Goal: Task Accomplishment & Management: Manage account settings

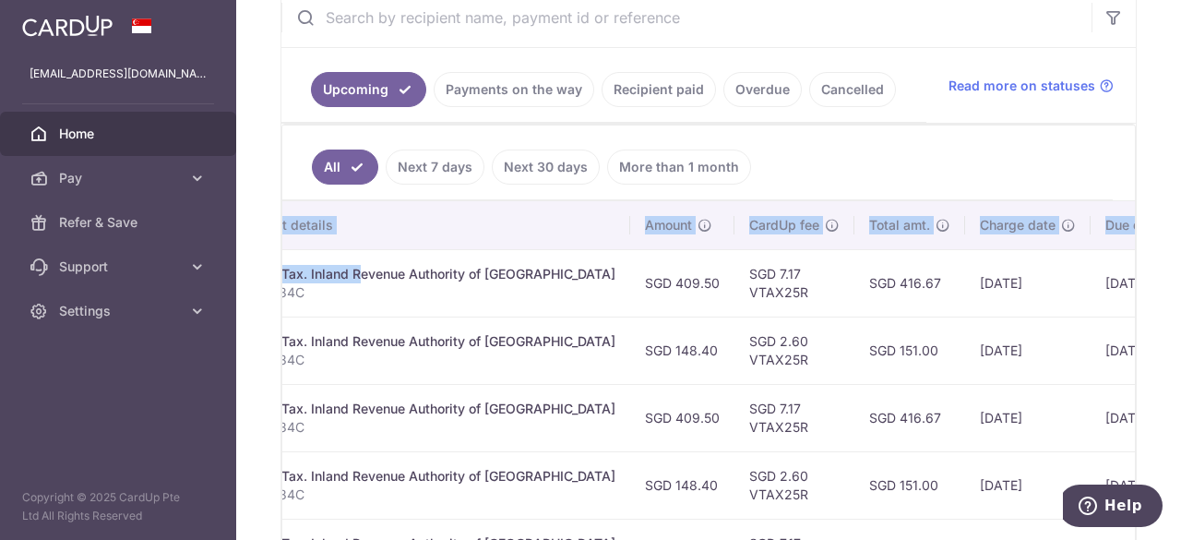
scroll to position [0, 578]
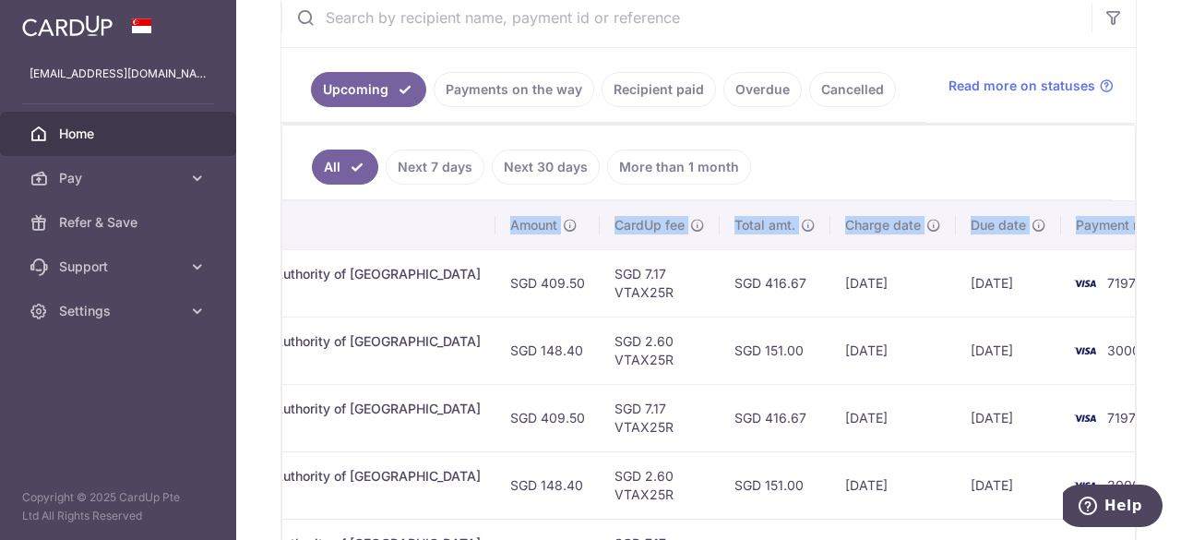
drag, startPoint x: 762, startPoint y: 269, endPoint x: 822, endPoint y: 272, distance: 60.0
click at [822, 272] on tr "Update payment Cancel payment Scheduled for charge txn_1c11c66d032 Income Tax. …" at bounding box center [453, 282] width 1497 height 67
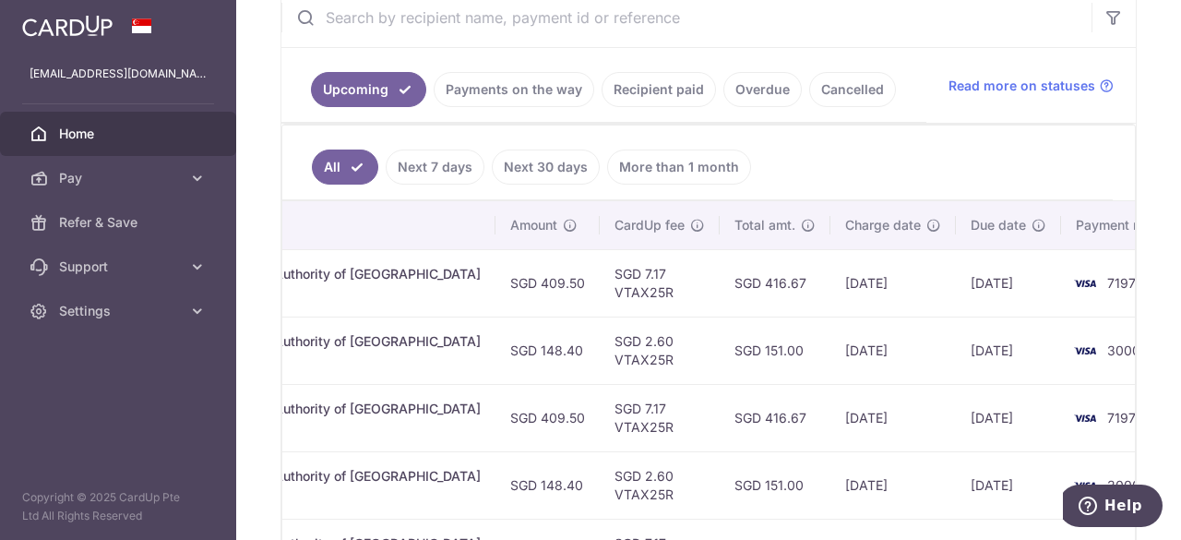
click at [640, 316] on td "SGD 2.60 VTAX25R" at bounding box center [660, 349] width 120 height 67
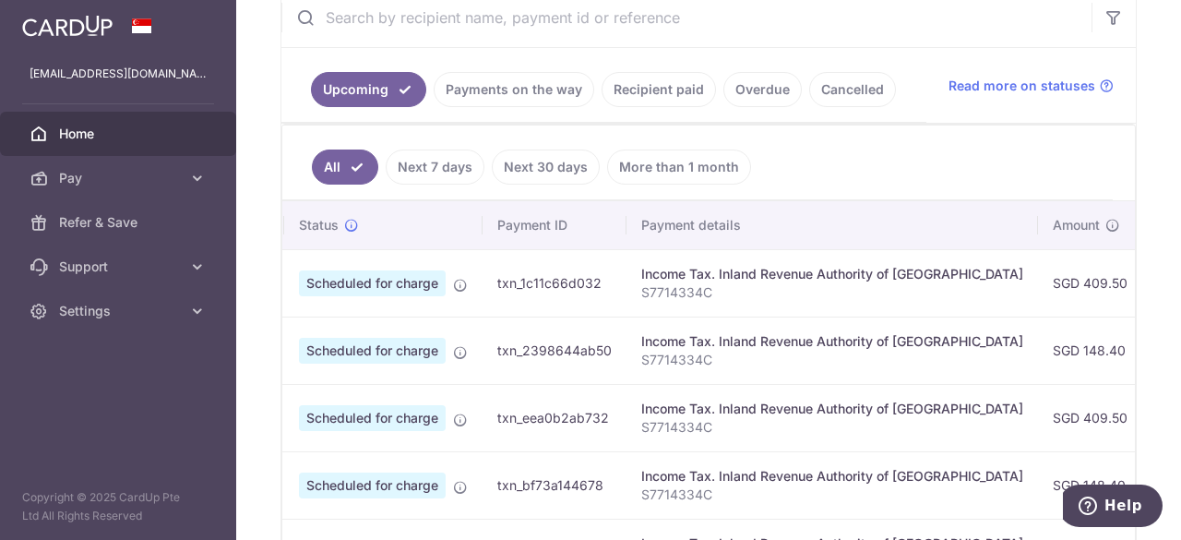
scroll to position [0, 0]
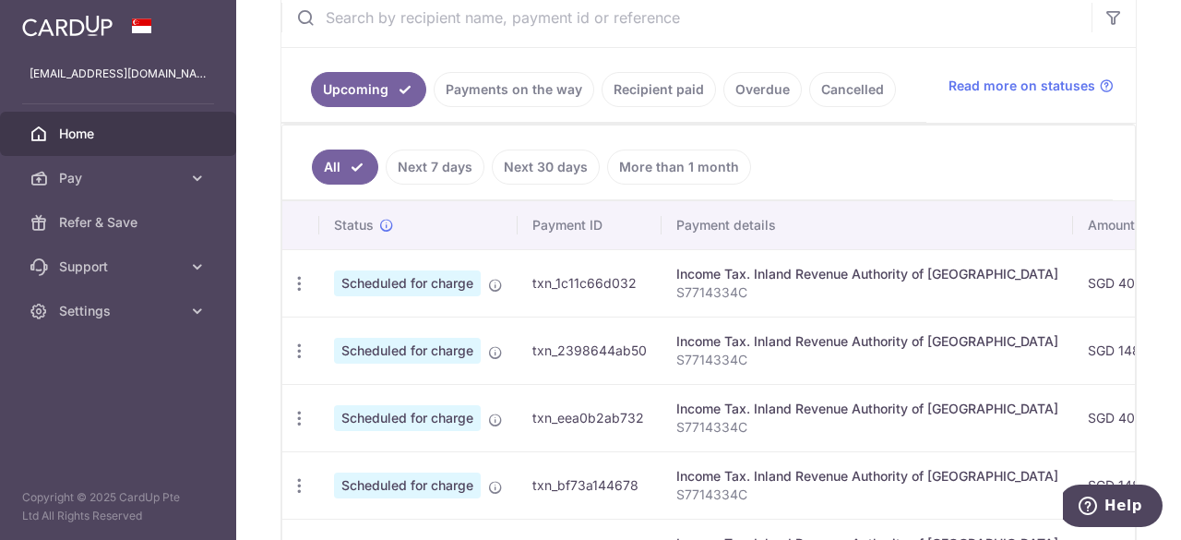
drag, startPoint x: 709, startPoint y: 343, endPoint x: 221, endPoint y: 337, distance: 488.1
click at [221, 337] on main "[EMAIL_ADDRESS][DOMAIN_NAME] Home Pay Payments Recipients Cards Refer & Save Su…" at bounding box center [590, 270] width 1181 height 540
click at [531, 373] on td "txn_2398644ab50" at bounding box center [590, 349] width 144 height 67
click at [293, 348] on icon "button" at bounding box center [299, 350] width 19 height 19
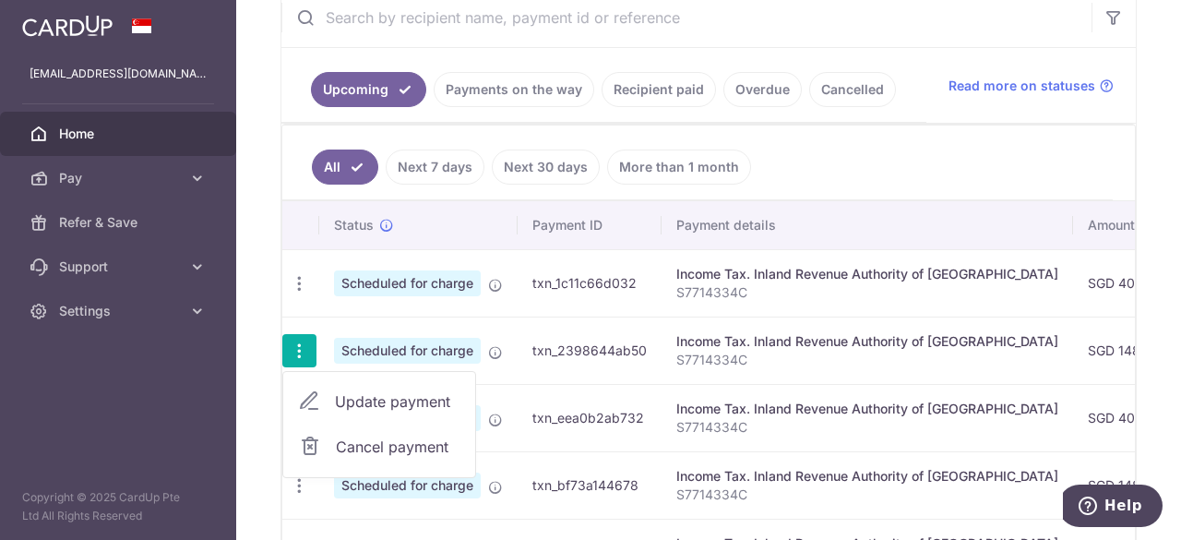
click at [371, 398] on span "Update payment" at bounding box center [397, 401] width 125 height 22
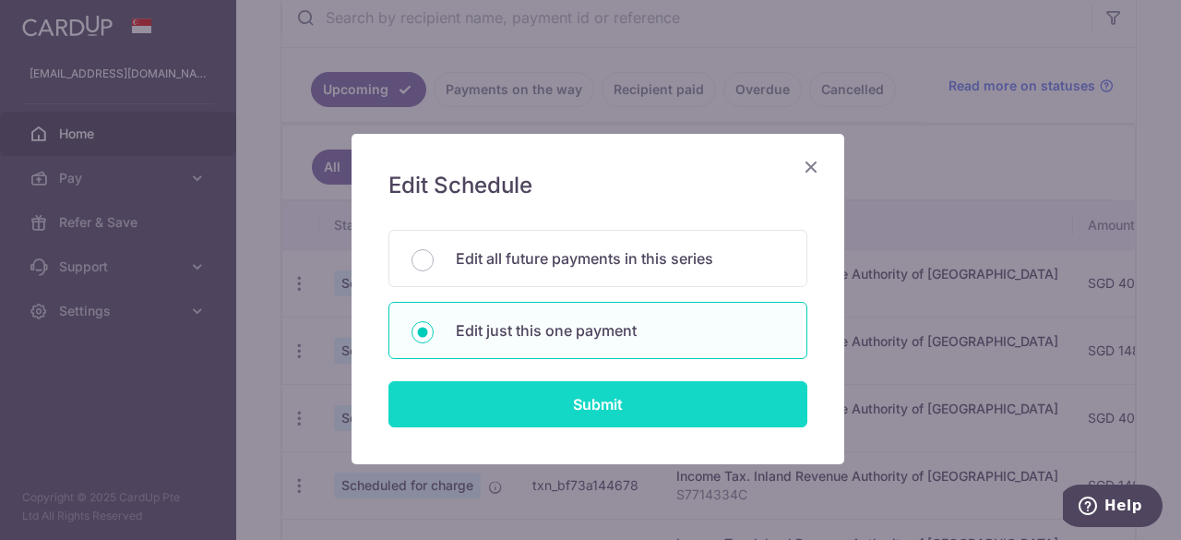
click at [561, 418] on input "Submit" at bounding box center [597, 404] width 419 height 46
radio input "true"
type input "148.40"
type input "[DATE]"
type input "S7714334C"
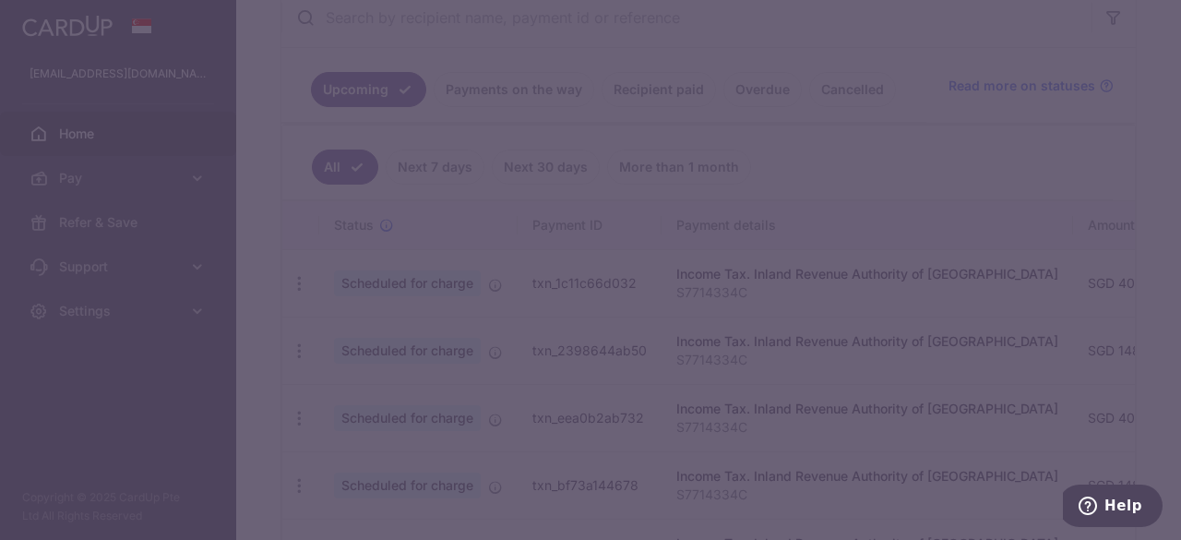
type input "VTAX25R"
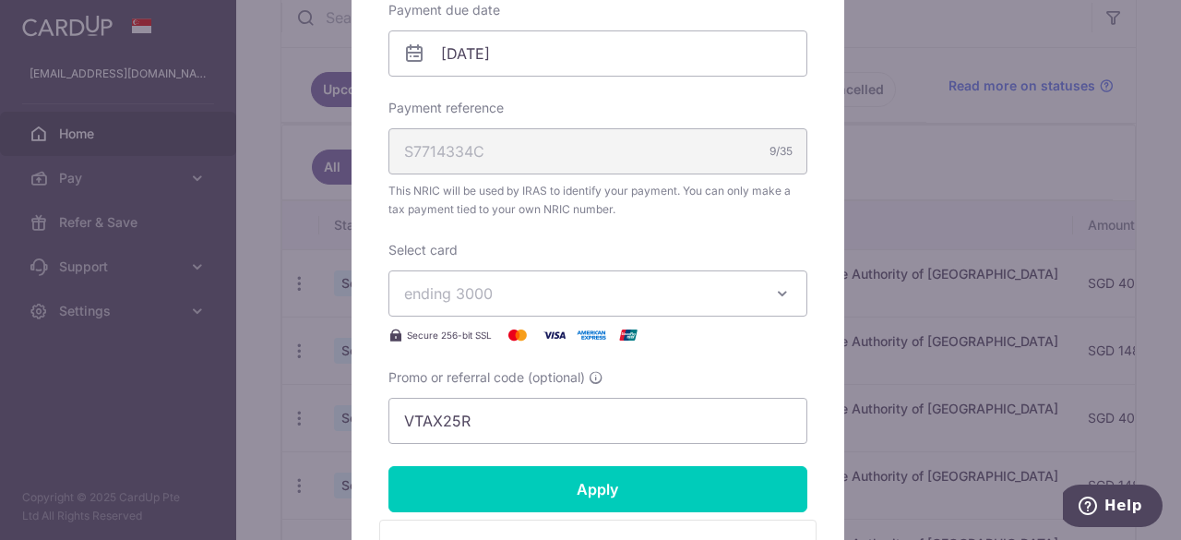
scroll to position [646, 0]
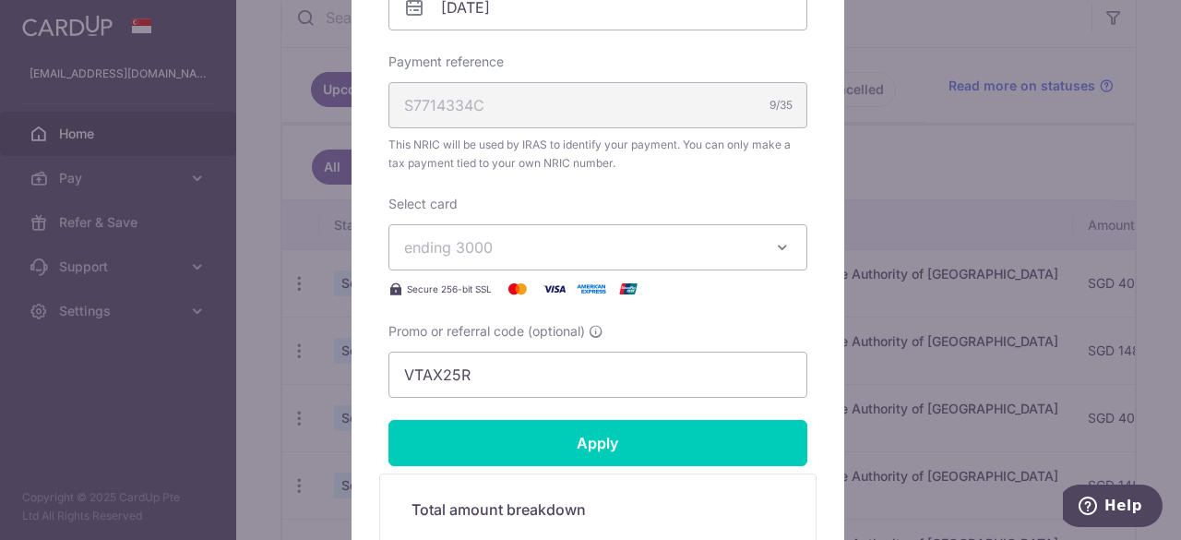
click at [533, 250] on span "ending 3000" at bounding box center [581, 247] width 354 height 22
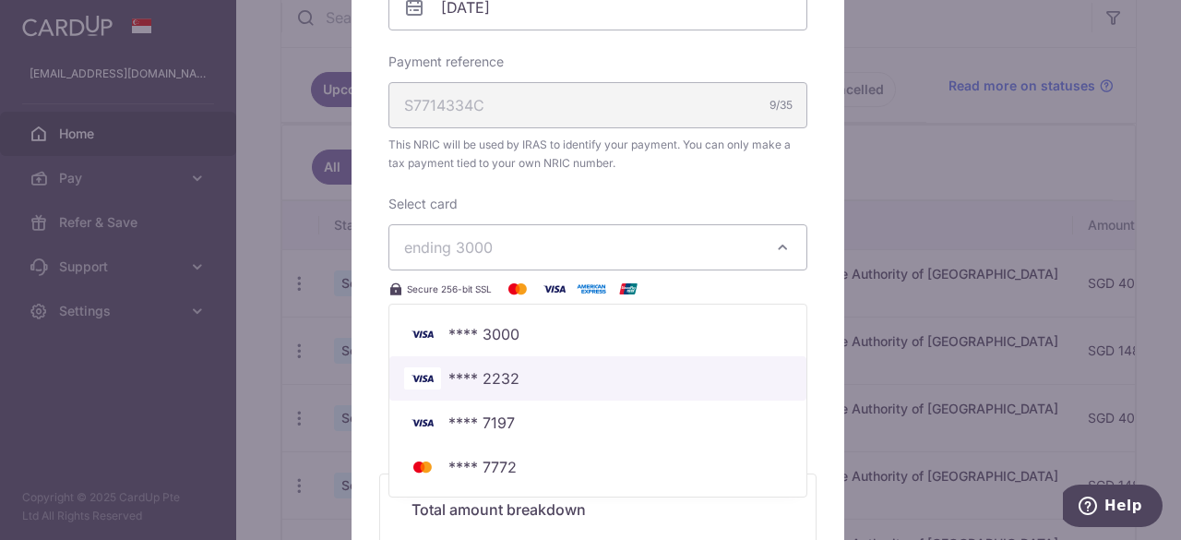
click at [532, 381] on span "**** 2232" at bounding box center [598, 378] width 388 height 22
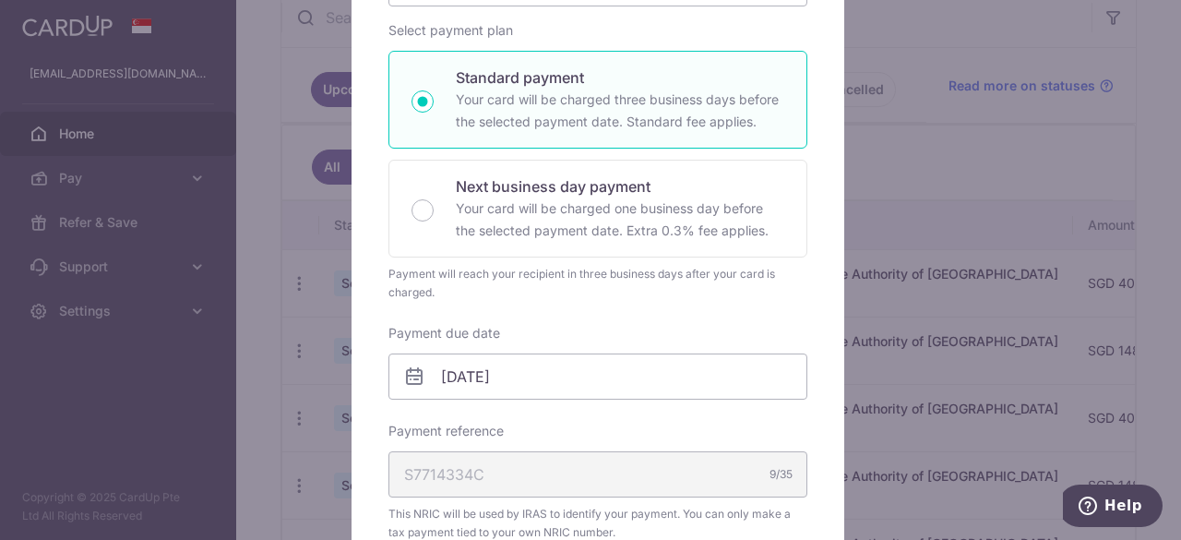
scroll to position [92, 0]
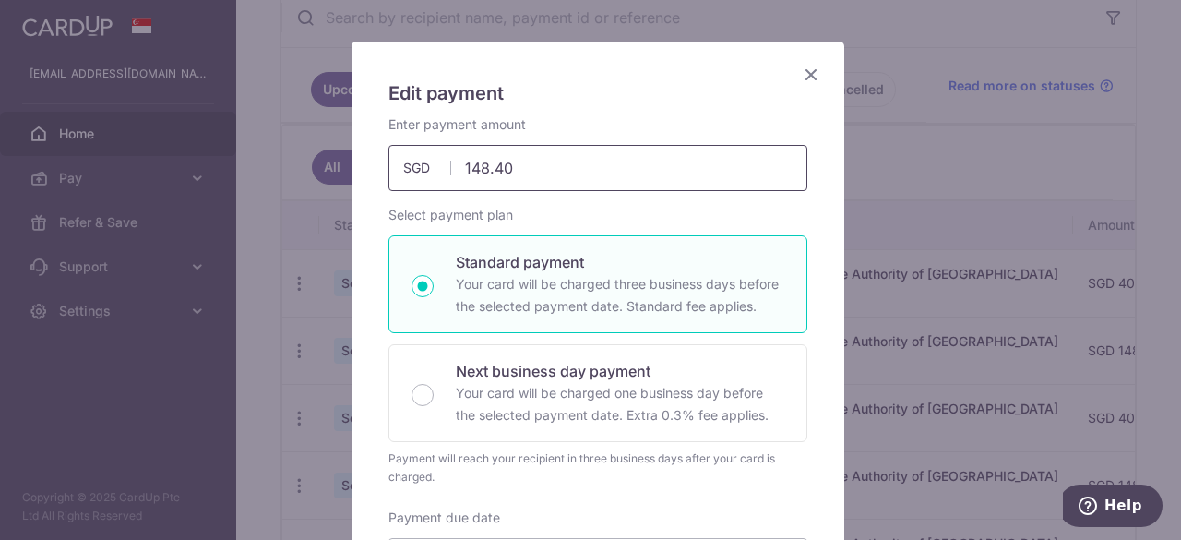
click at [546, 162] on input "148.40" at bounding box center [597, 168] width 419 height 46
type input "1"
type input "463.04"
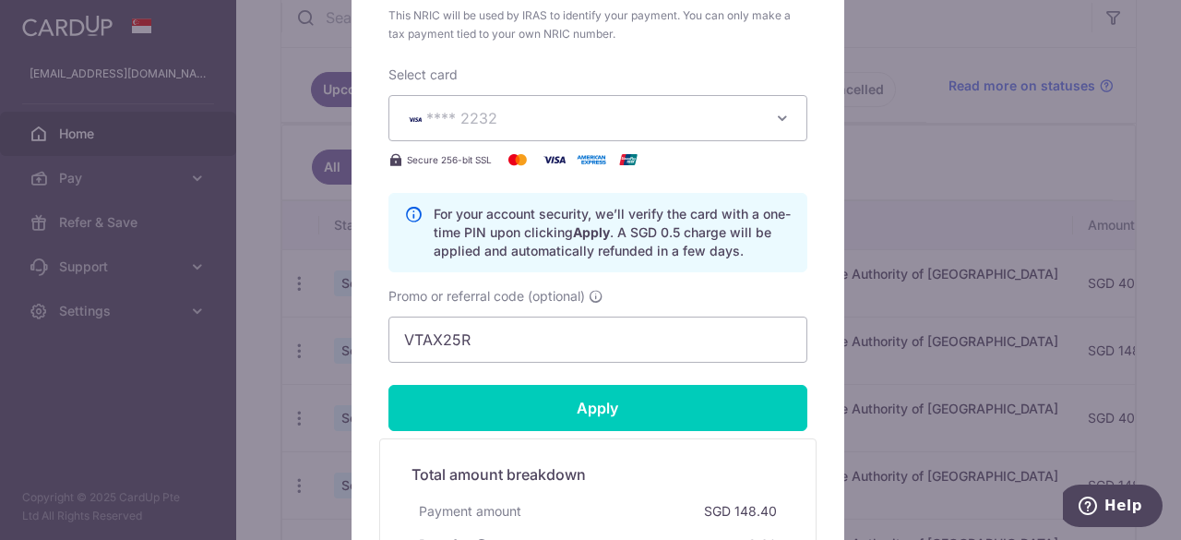
scroll to position [923, 0]
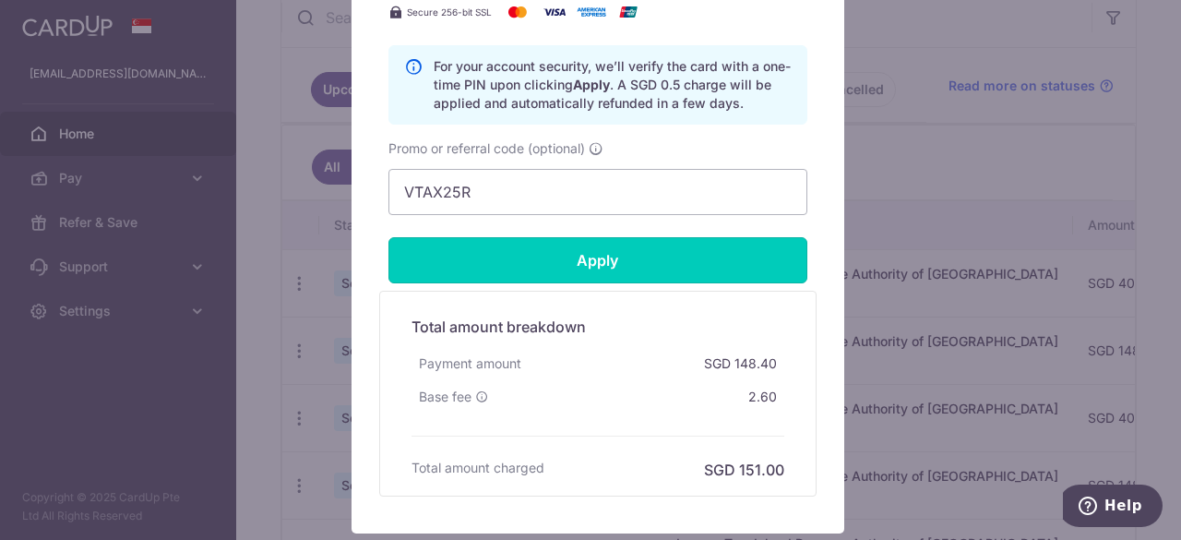
click at [687, 252] on input "Apply" at bounding box center [597, 260] width 419 height 46
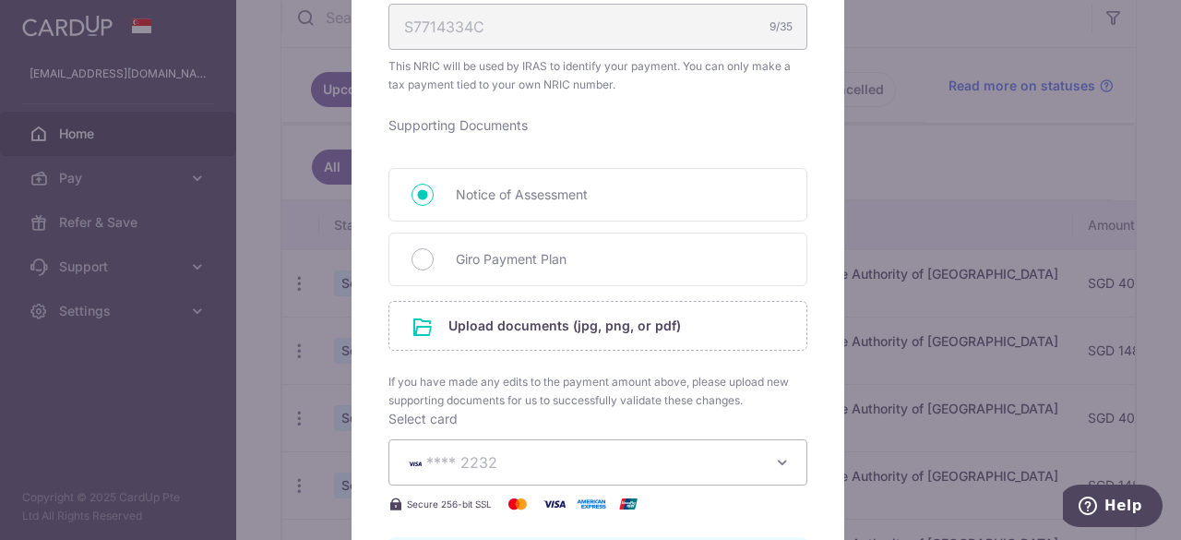
scroll to position [753, 0]
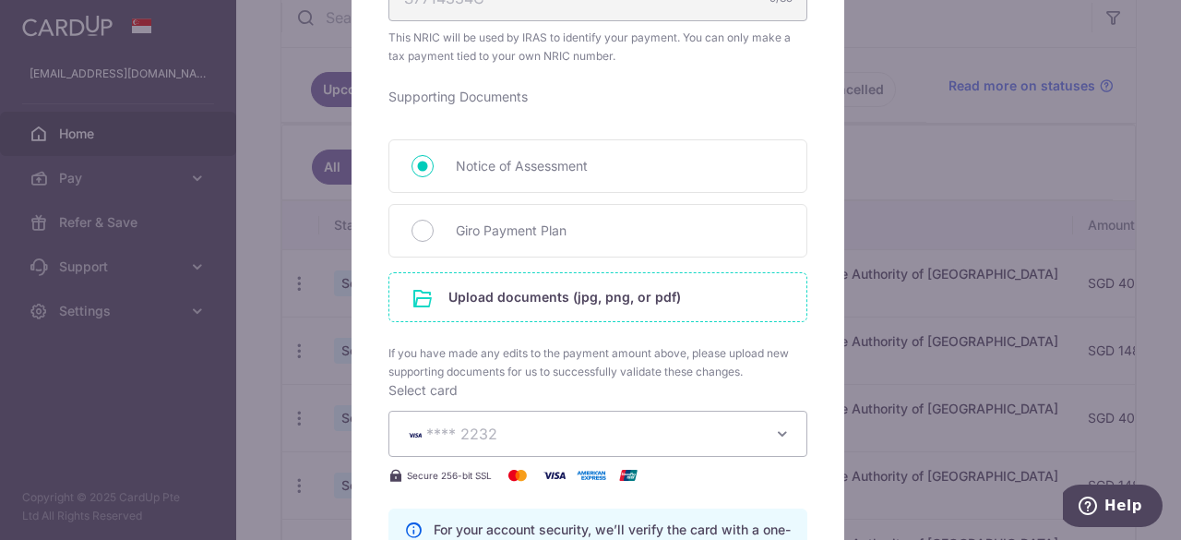
click at [655, 288] on input "file" at bounding box center [597, 297] width 417 height 48
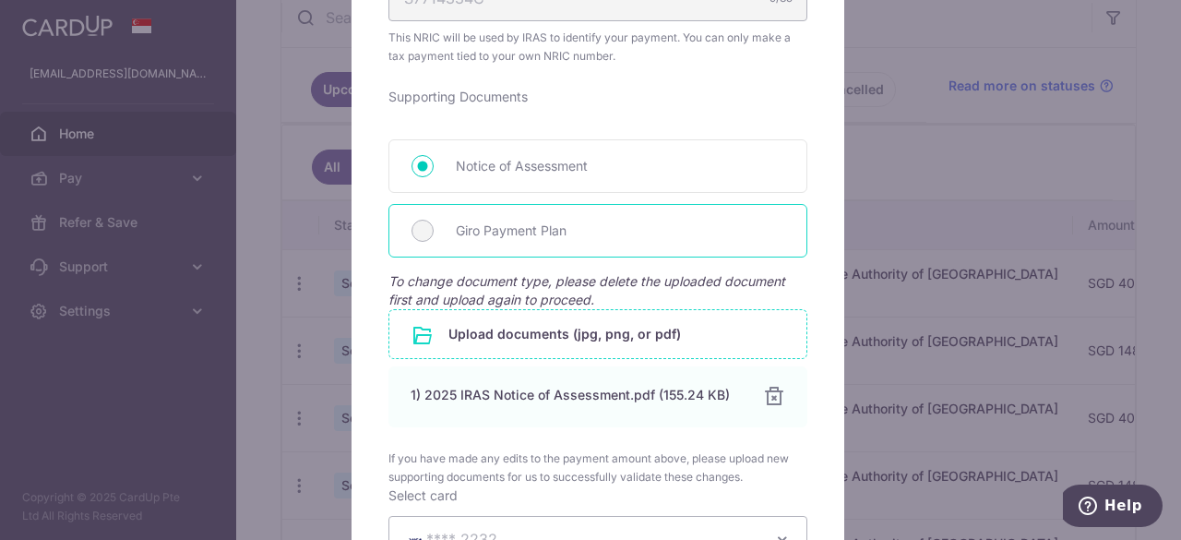
type input "Successfully Applied"
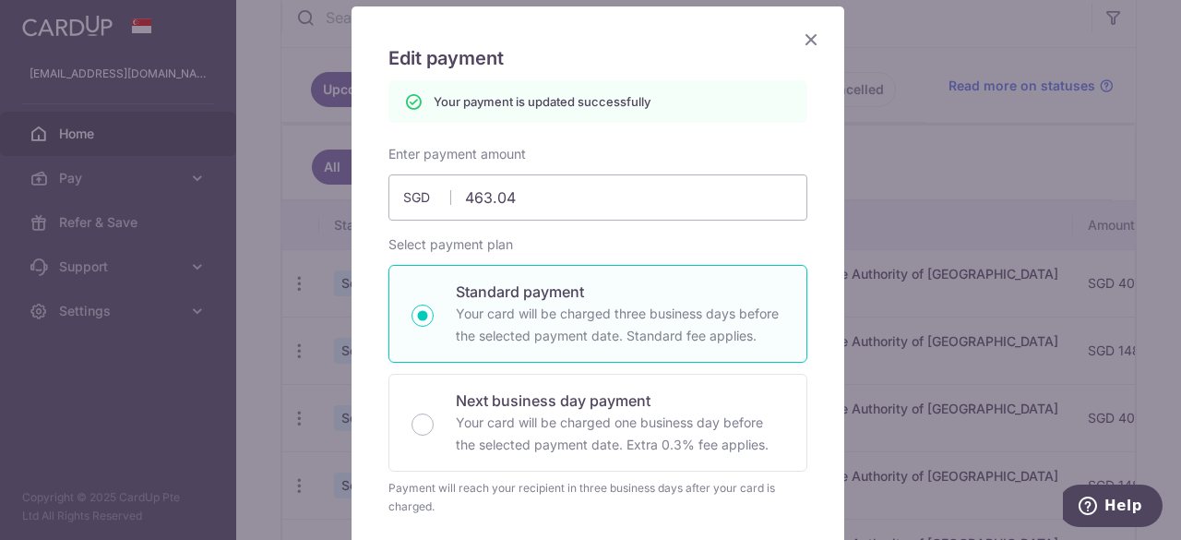
scroll to position [0, 0]
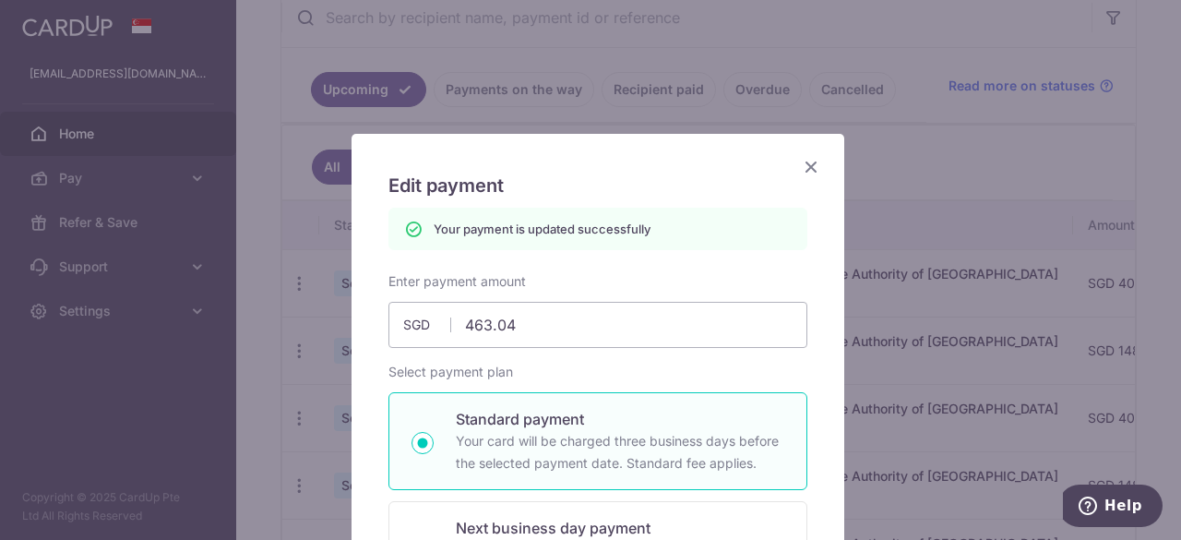
click at [800, 173] on icon "Close" at bounding box center [811, 166] width 22 height 23
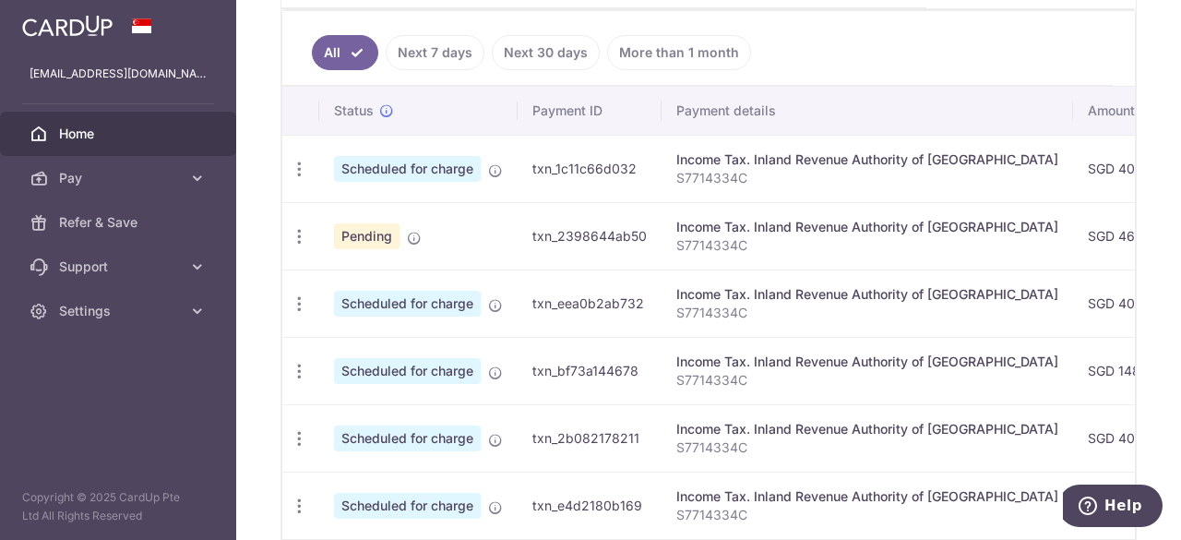
scroll to position [0, 579]
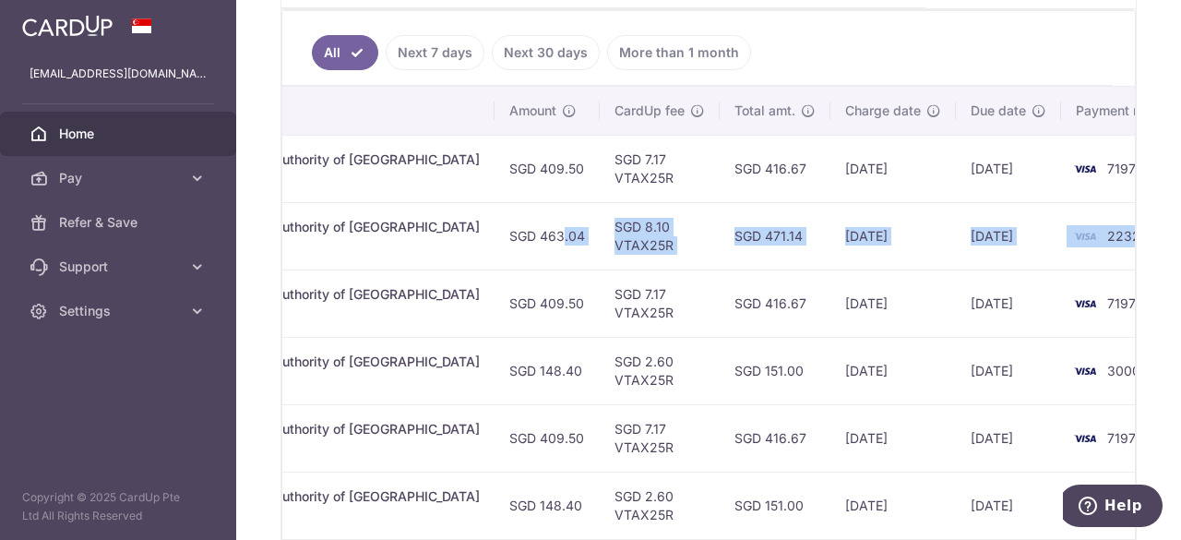
drag, startPoint x: 1096, startPoint y: 237, endPoint x: 1070, endPoint y: 224, distance: 28.9
click at [1070, 224] on tr "Update payment Cancel payment Pending txn_2398644ab50 Income Tax. Inland Revenu…" at bounding box center [452, 235] width 1497 height 67
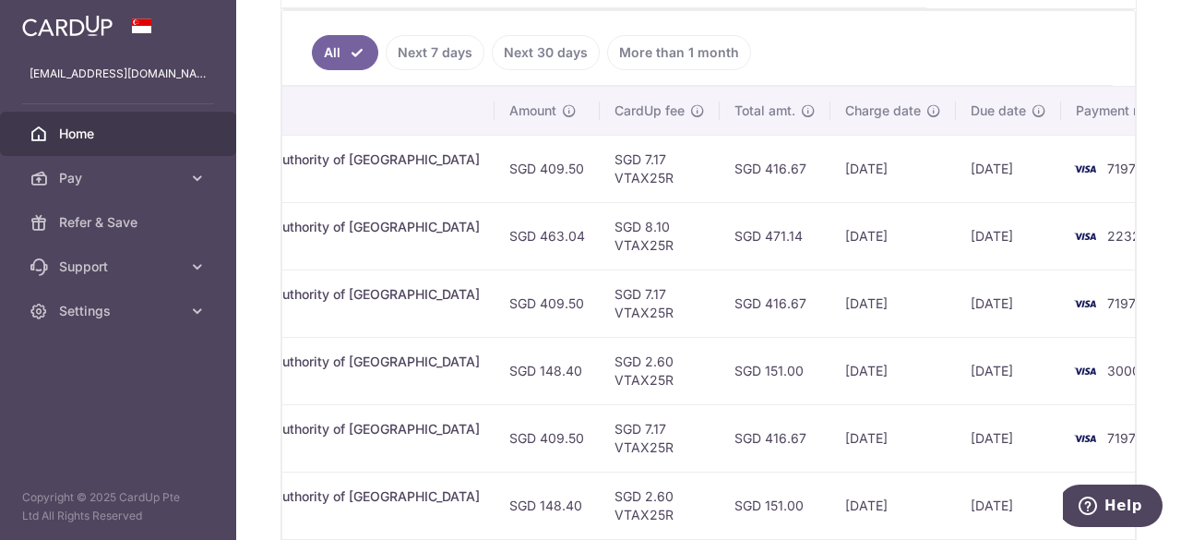
click at [1164, 219] on div "× Pause Schedule Pause all future payments in this series Pause just this one p…" at bounding box center [708, 270] width 945 height 540
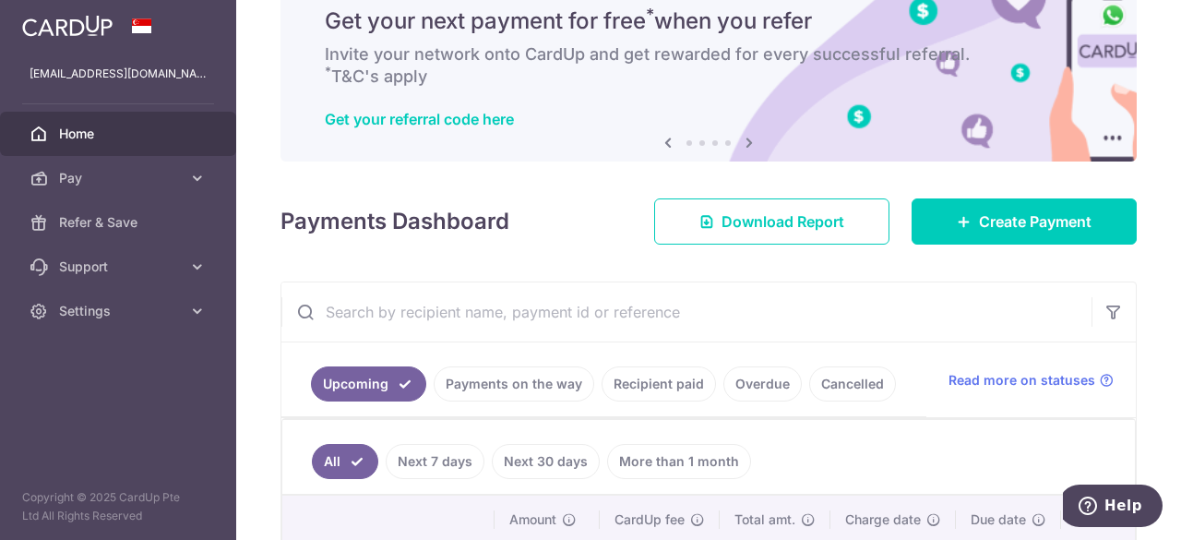
scroll to position [0, 0]
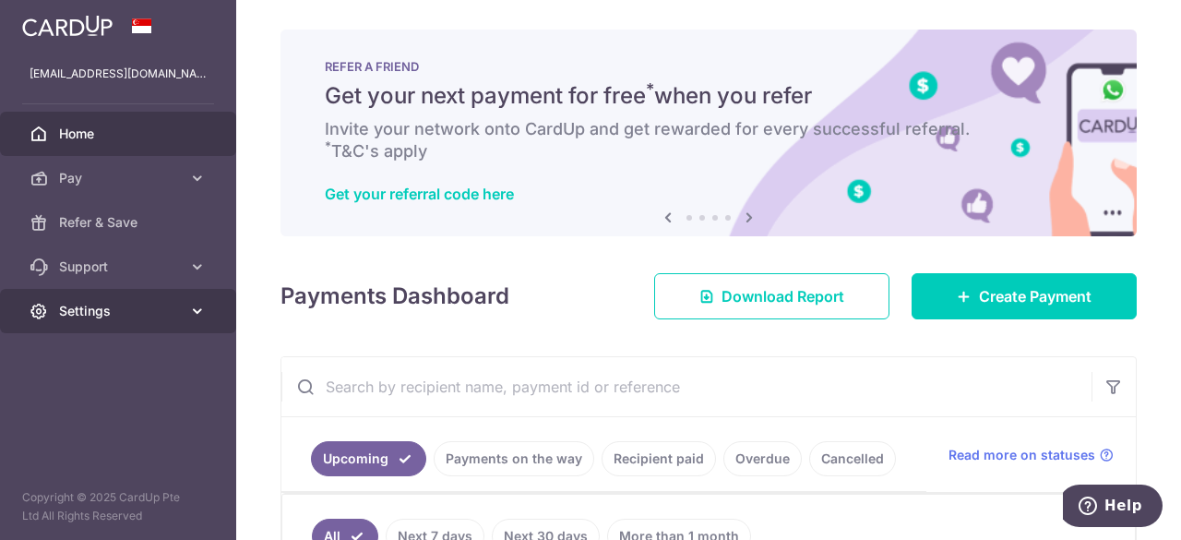
click at [84, 318] on span "Settings" at bounding box center [120, 311] width 122 height 18
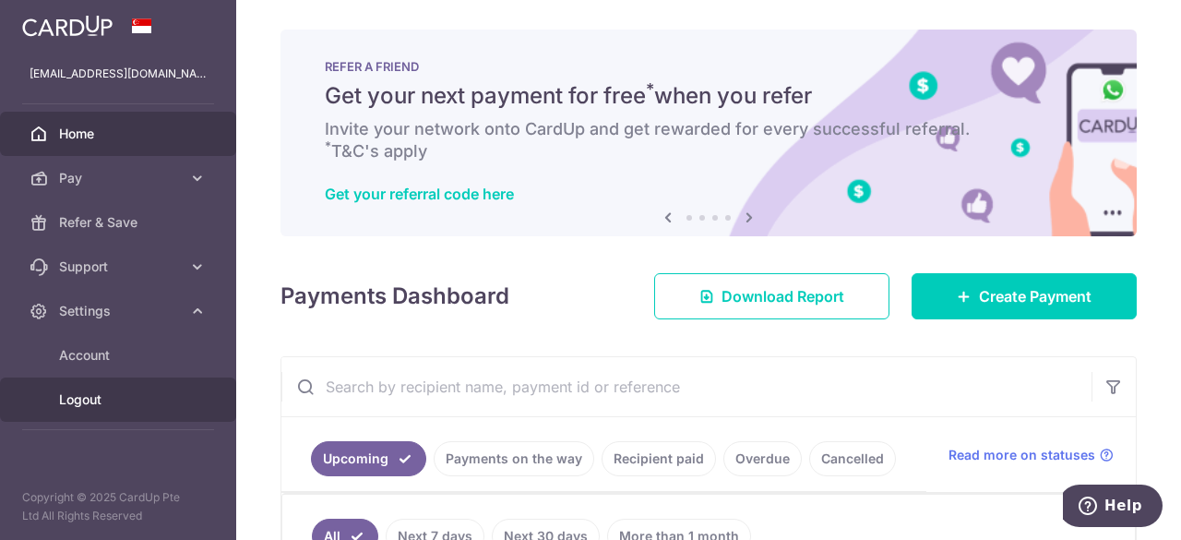
click at [89, 403] on span "Logout" at bounding box center [120, 399] width 122 height 18
